Goal: Information Seeking & Learning: Learn about a topic

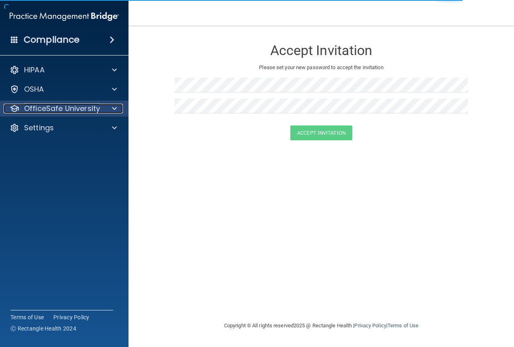
click at [77, 110] on p "OfficeSafe University" at bounding box center [62, 109] width 76 height 10
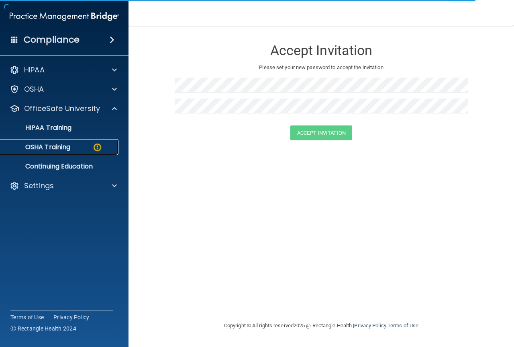
click at [72, 150] on div "OSHA Training" at bounding box center [60, 147] width 110 height 8
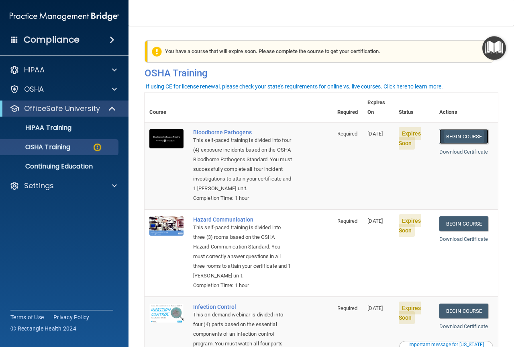
click at [460, 129] on link "Begin Course" at bounding box center [463, 136] width 49 height 15
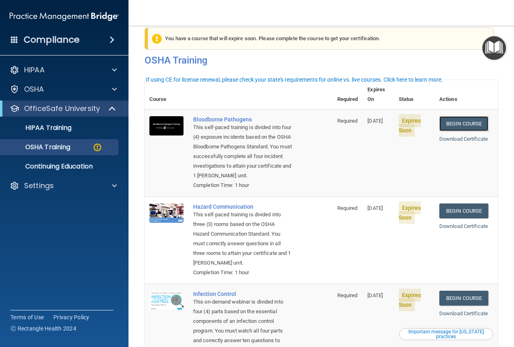
scroll to position [7, 0]
